Goal: Information Seeking & Learning: Learn about a topic

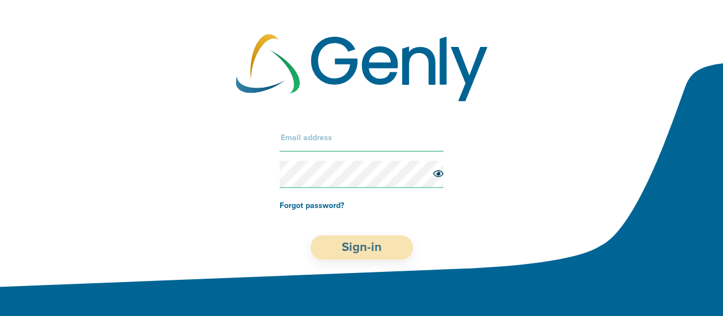
type input "[EMAIL_ADDRESS]"
click at [357, 245] on button "Sign-in" at bounding box center [362, 247] width 102 height 24
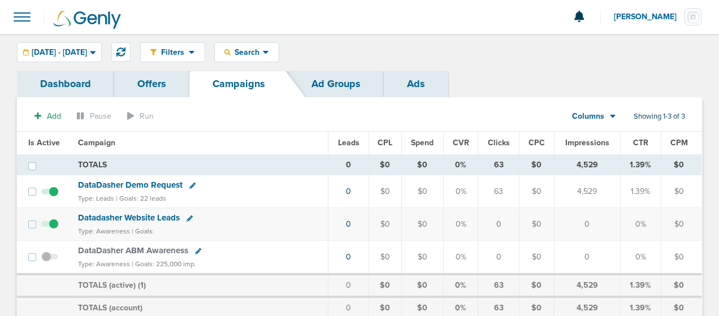
click at [76, 79] on link "Dashboard" at bounding box center [65, 84] width 97 height 27
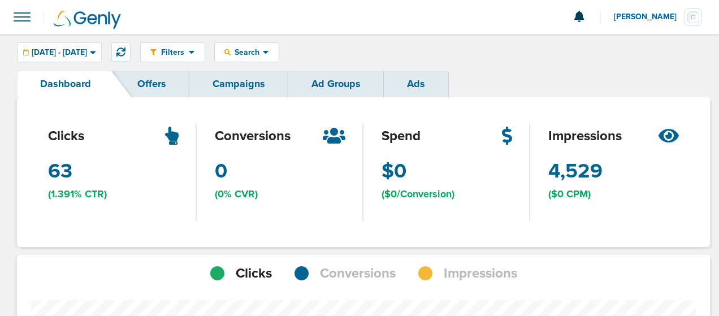
click at [239, 78] on link "Campaigns" at bounding box center [238, 84] width 99 height 27
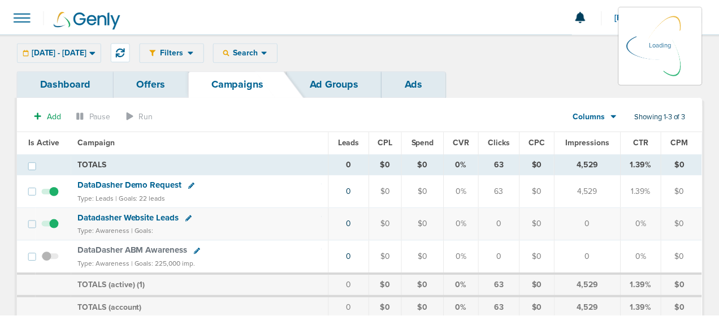
scroll to position [63, 0]
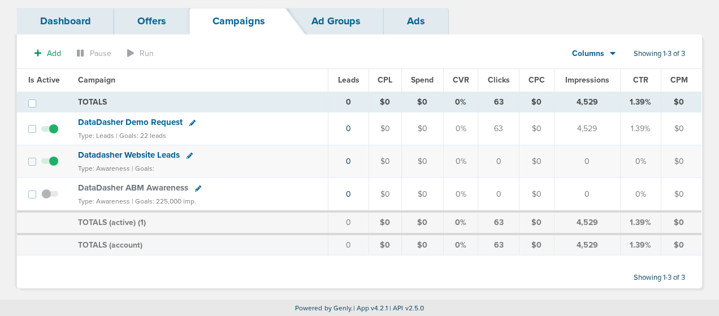
click at [153, 123] on span "DataDasher Demo Request" at bounding box center [130, 122] width 105 height 10
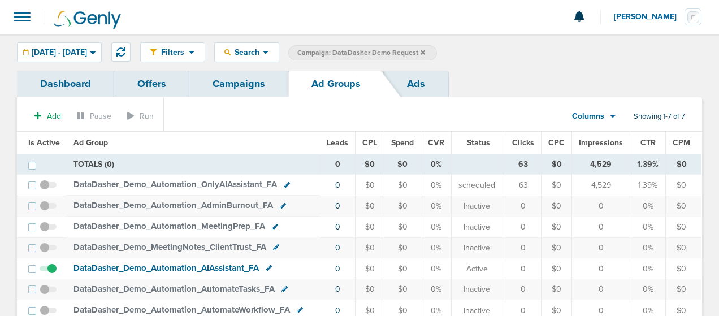
click at [228, 83] on link "Campaigns" at bounding box center [238, 84] width 99 height 27
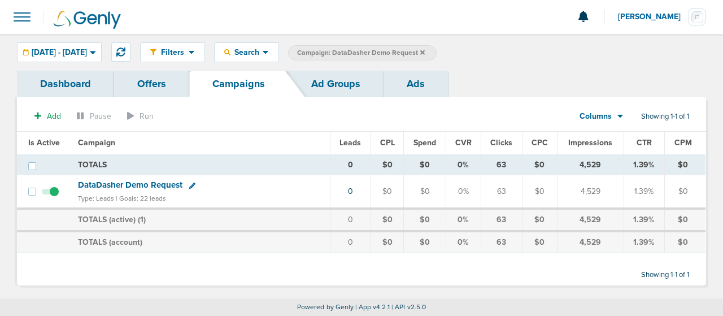
click at [130, 184] on span "DataDasher Demo Request" at bounding box center [130, 185] width 105 height 10
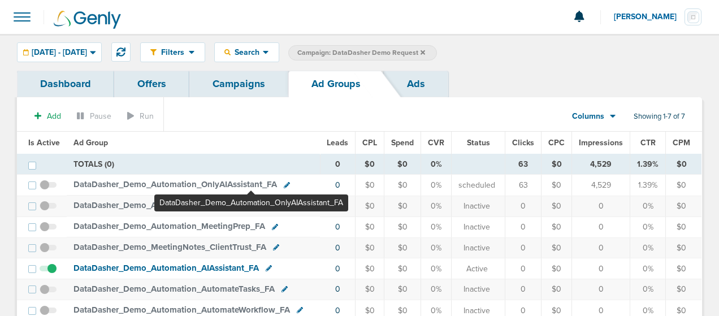
click at [251, 183] on span "DataDasher_ Demo_ Automation_ OnlyAIAssistant_ FA" at bounding box center [174, 184] width 203 height 10
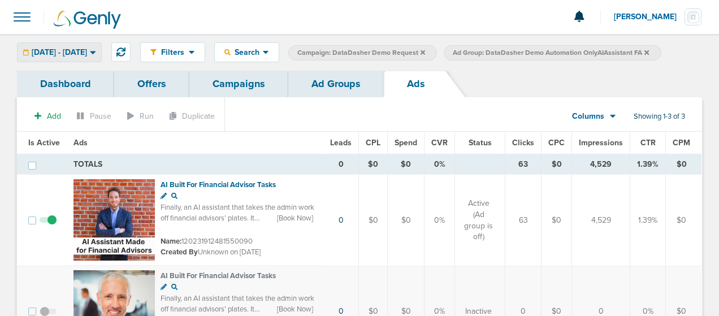
click at [96, 55] on icon at bounding box center [93, 52] width 6 height 10
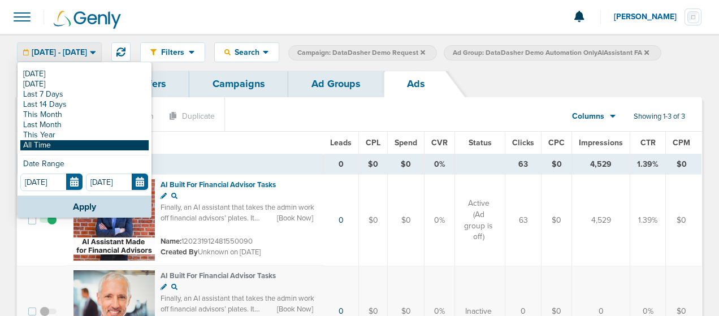
click at [60, 142] on link "All Time" at bounding box center [84, 145] width 128 height 10
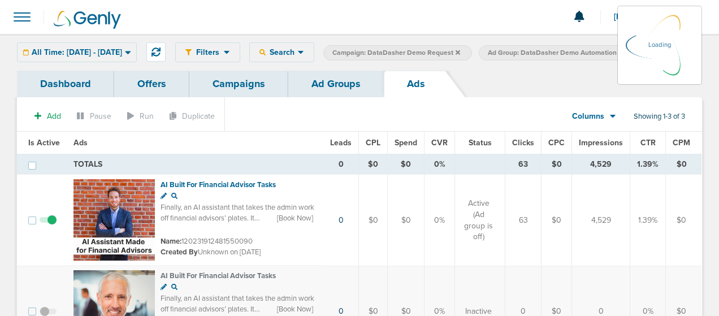
click at [241, 97] on link "Campaigns" at bounding box center [238, 84] width 99 height 27
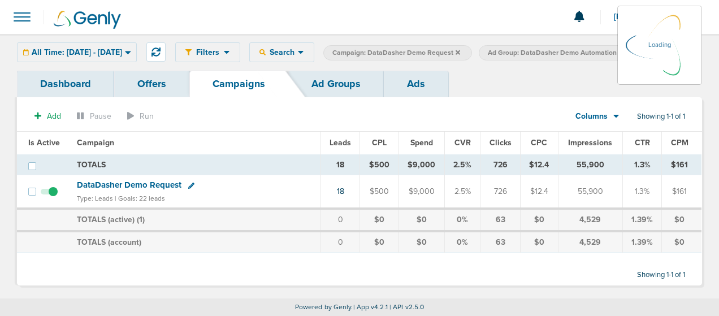
click at [142, 190] on span "DataDasher Demo Request" at bounding box center [129, 185] width 105 height 10
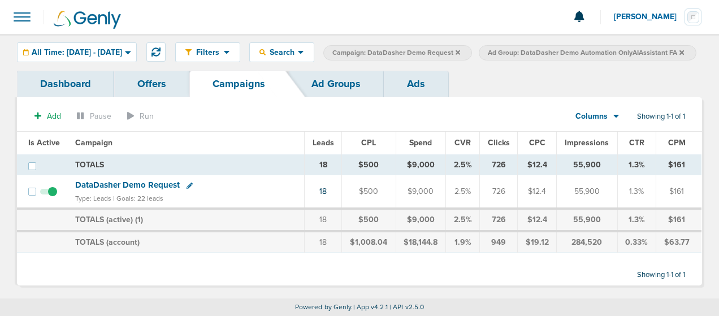
scroll to position [16, 0]
click at [137, 186] on span "DataDasher Demo Request" at bounding box center [127, 185] width 105 height 10
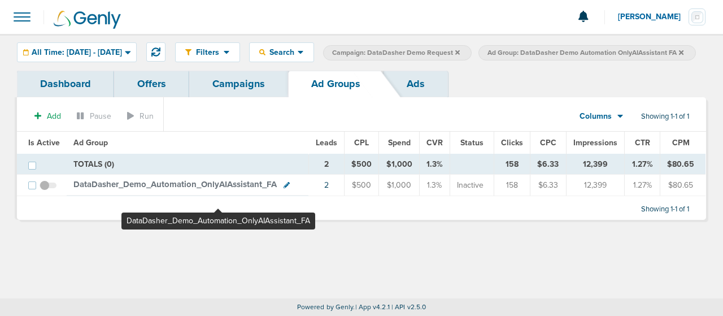
click at [218, 189] on span "DataDasher_ Demo_ Automation_ OnlyAIAssistant_ FA" at bounding box center [174, 184] width 203 height 10
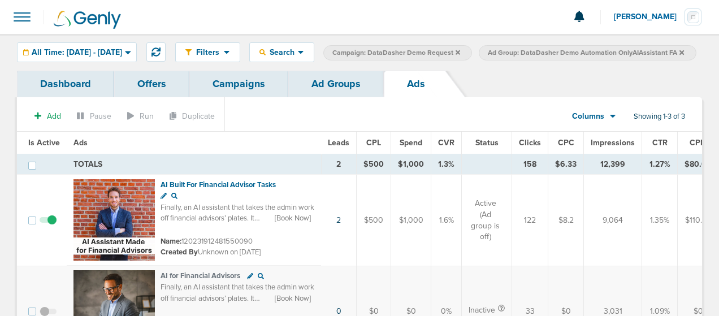
click at [75, 97] on link "Dashboard" at bounding box center [65, 84] width 97 height 27
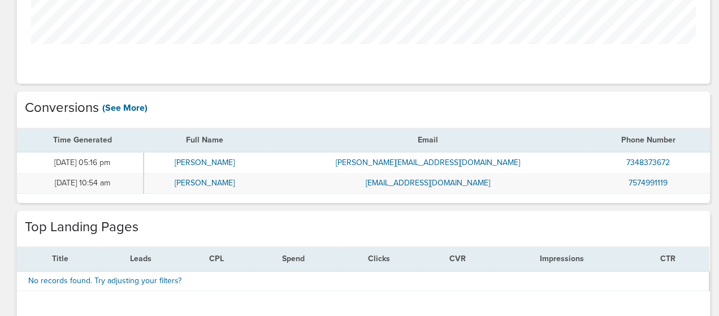
scroll to position [432, 0]
click at [125, 114] on link "(See More)" at bounding box center [124, 107] width 45 height 12
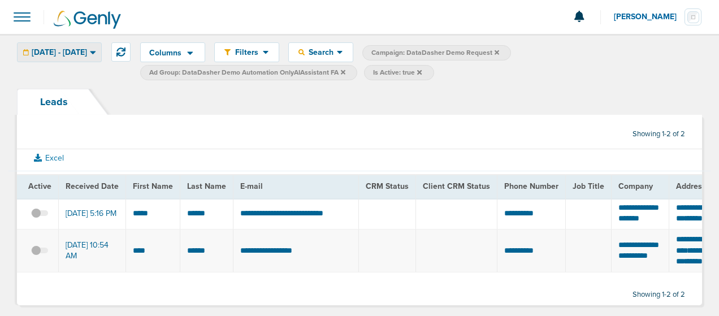
click at [96, 54] on icon at bounding box center [93, 52] width 6 height 10
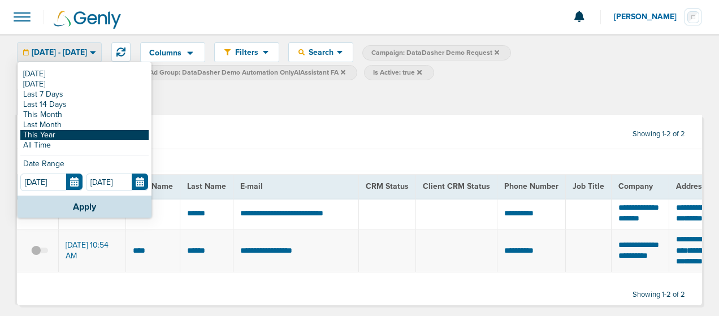
click at [64, 133] on link "This Year" at bounding box center [84, 135] width 128 height 10
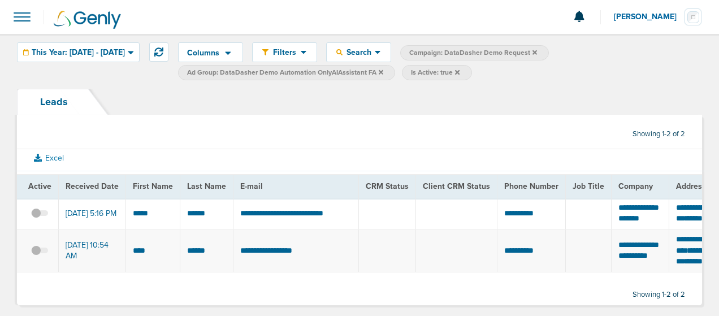
click at [21, 18] on span at bounding box center [22, 17] width 25 height 25
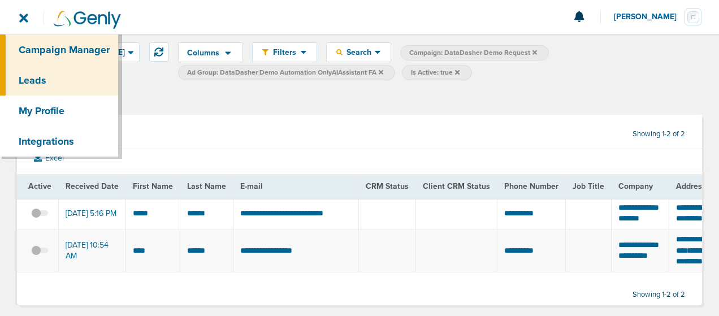
click at [40, 45] on link "Campaign Manager" at bounding box center [59, 49] width 118 height 31
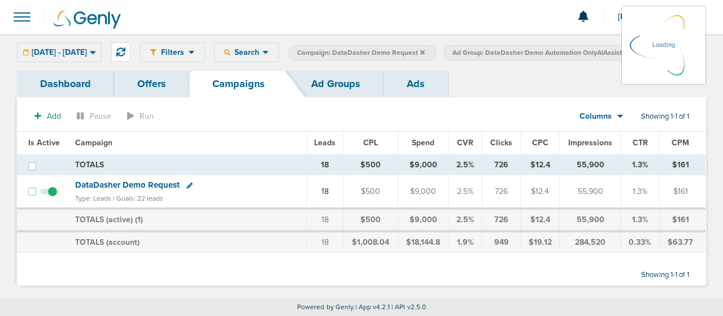
click at [164, 183] on span "DataDasher Demo Request" at bounding box center [127, 185] width 105 height 10
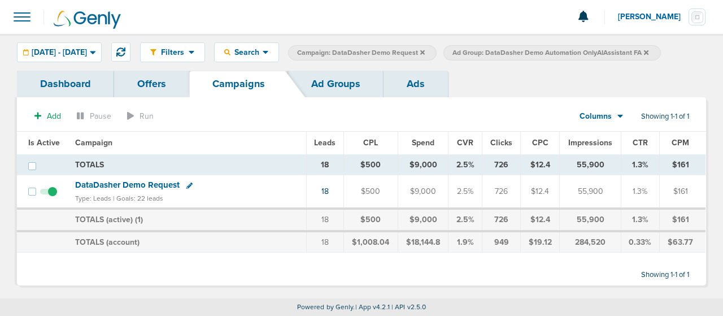
click at [128, 184] on span "DataDasher Demo Request" at bounding box center [127, 185] width 105 height 10
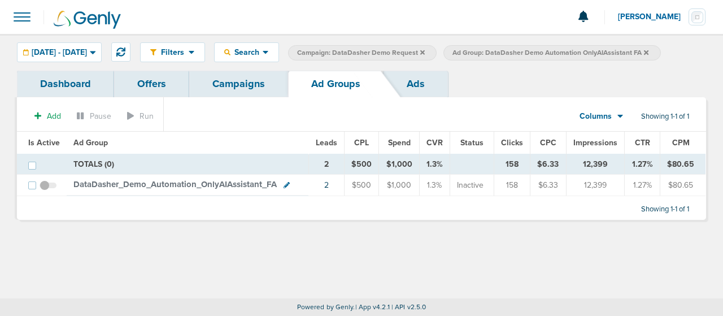
click at [193, 185] on span "DataDasher_ Demo_ Automation_ OnlyAIAssistant_ FA" at bounding box center [174, 184] width 203 height 10
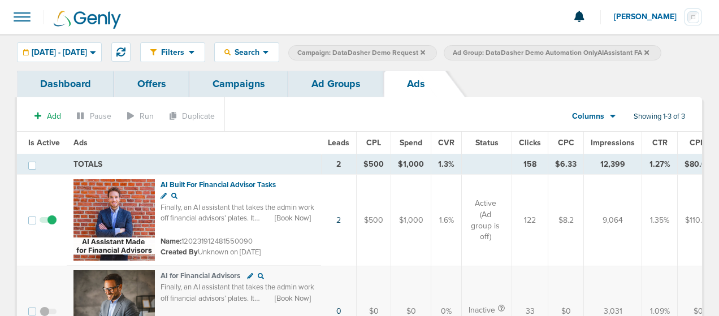
click at [230, 83] on link "Campaigns" at bounding box center [238, 84] width 99 height 27
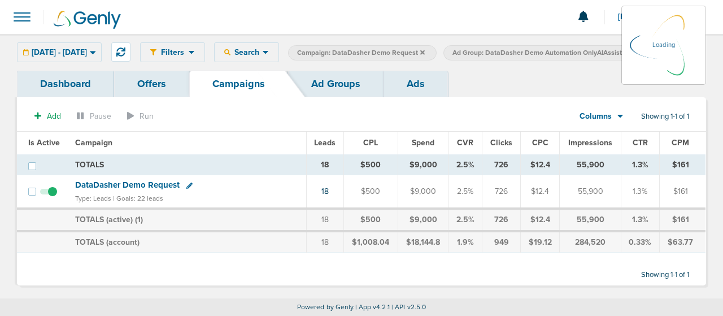
click at [161, 84] on link "Offers" at bounding box center [151, 84] width 75 height 27
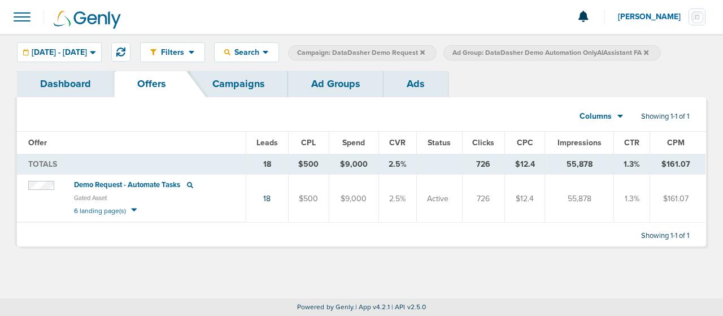
click at [149, 187] on span "Demo Request - Automate Tasks" at bounding box center [127, 184] width 106 height 9
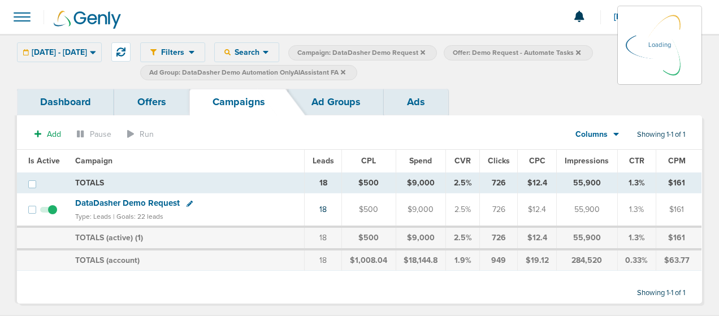
scroll to position [16, 0]
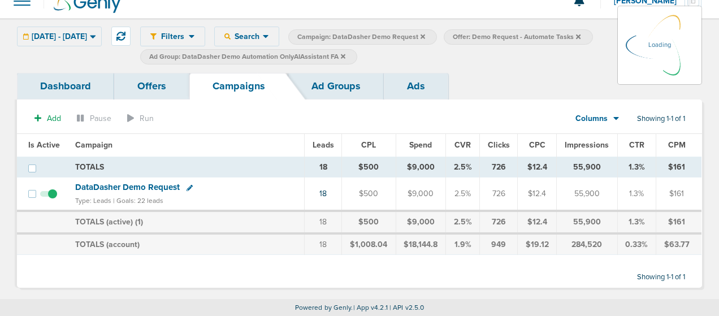
click at [117, 184] on span "DataDasher Demo Request" at bounding box center [127, 187] width 105 height 10
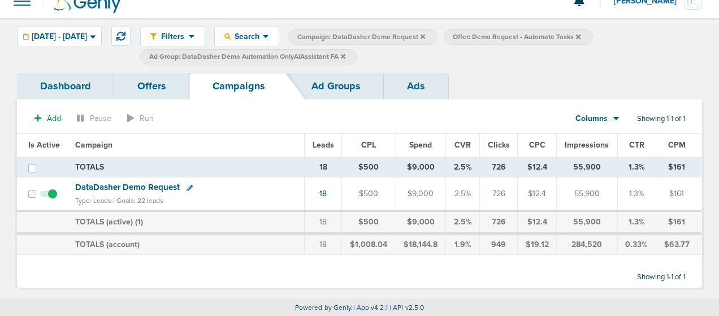
click at [153, 189] on span "DataDasher Demo Request" at bounding box center [127, 187] width 105 height 10
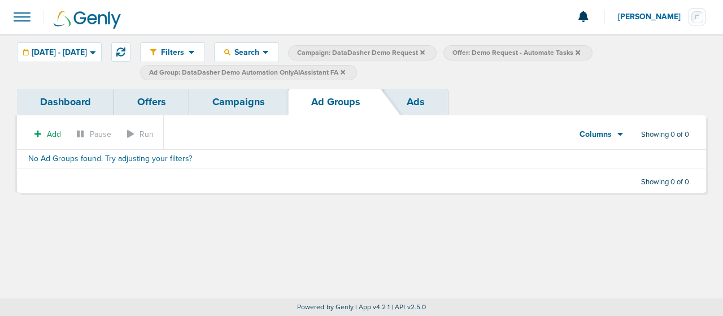
click at [76, 97] on link "Dashboard" at bounding box center [65, 102] width 97 height 27
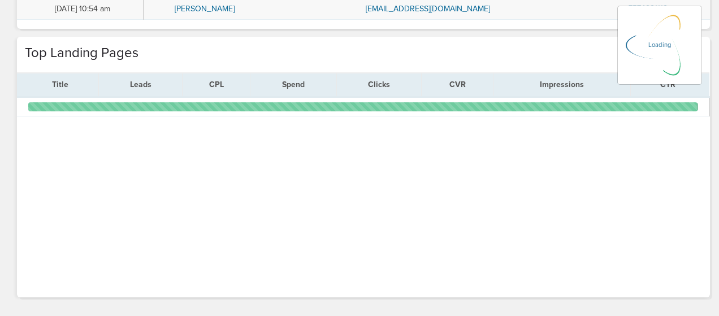
scroll to position [475, 0]
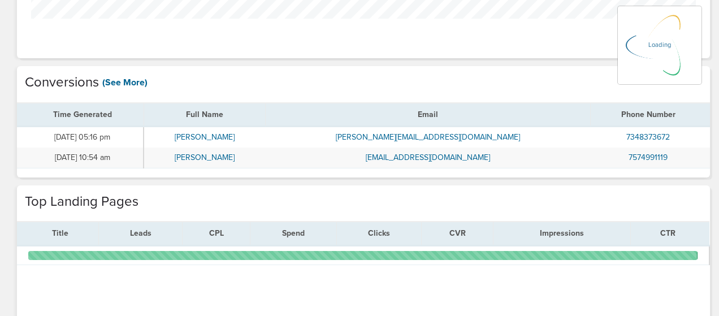
click at [121, 80] on link "(See More)" at bounding box center [124, 82] width 45 height 12
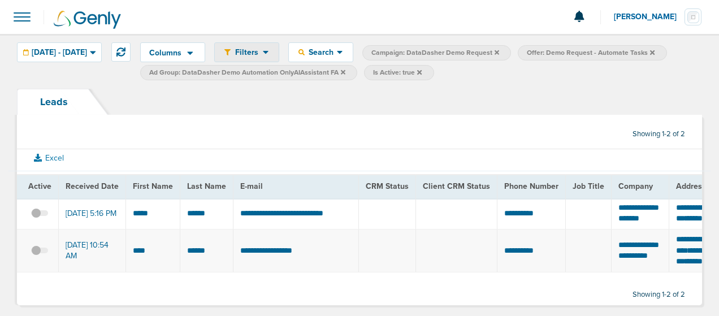
click at [279, 57] on div "Filters" at bounding box center [247, 52] width 64 height 19
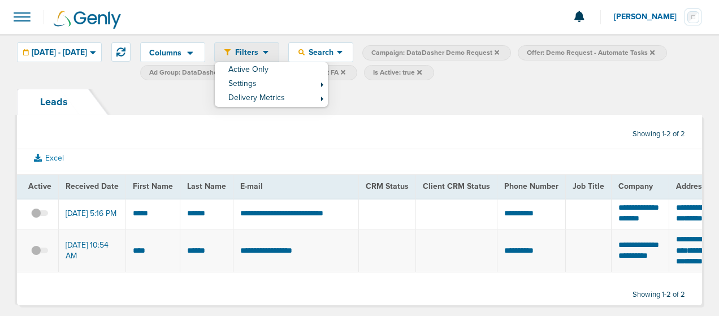
click at [279, 57] on div "Filters" at bounding box center [247, 52] width 64 height 19
